Goal: Task Accomplishment & Management: Manage account settings

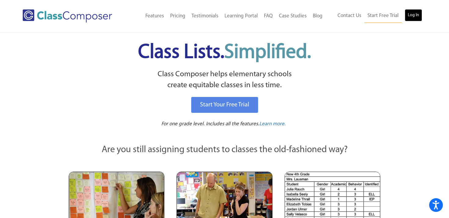
click at [413, 15] on link "Log In" at bounding box center [413, 15] width 17 height 12
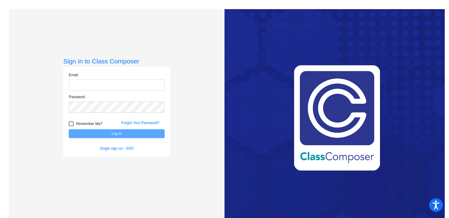
type input "kelly.novotny@lcps.org"
click at [105, 135] on button "Log In" at bounding box center [117, 133] width 96 height 9
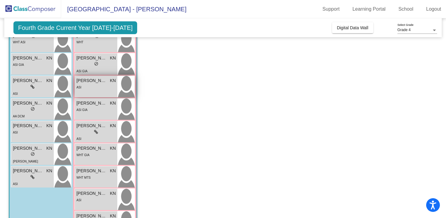
scroll to position [156, 0]
